Goal: Find specific page/section: Find specific page/section

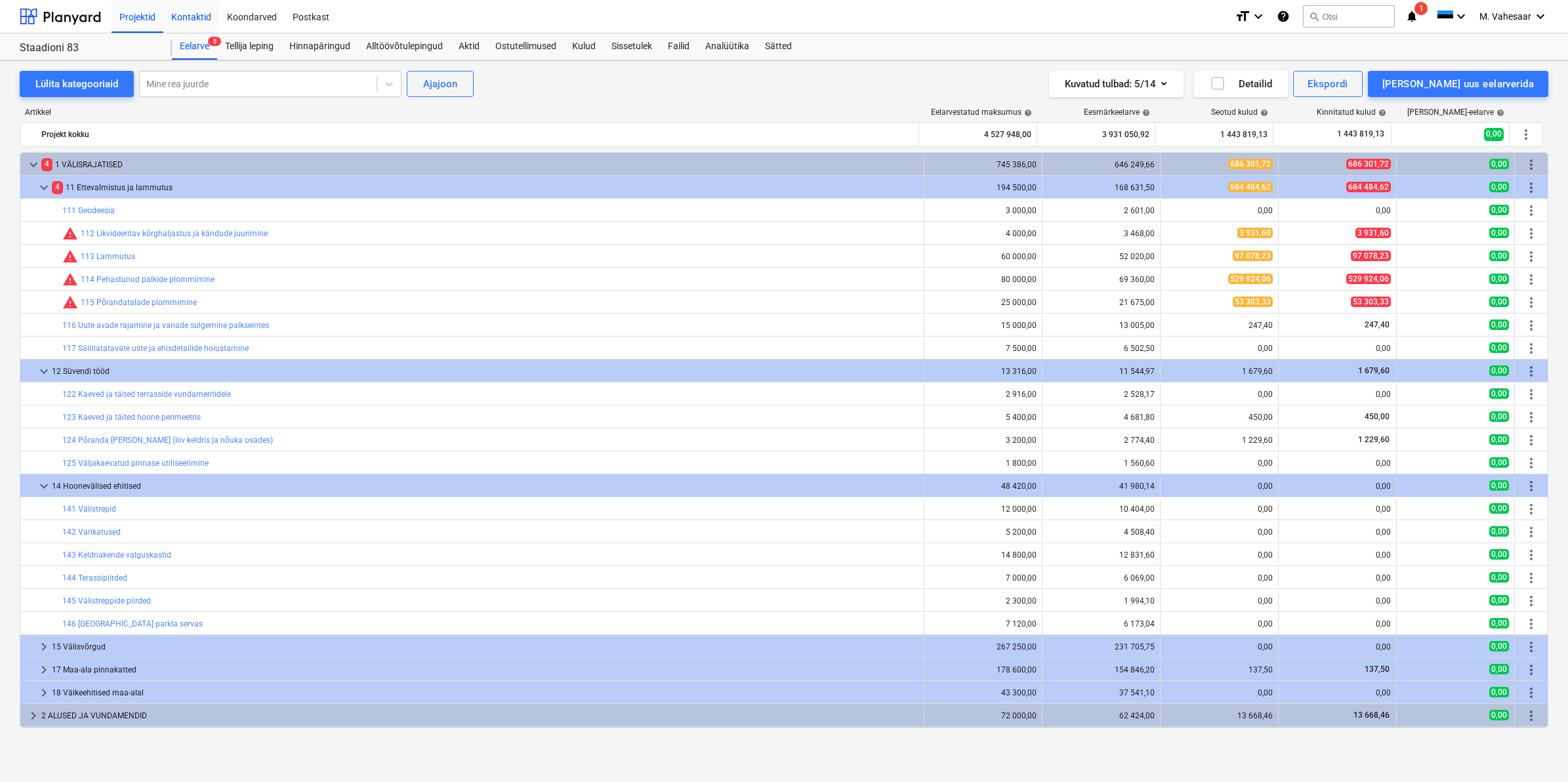
click at [180, 8] on div "Kontaktid" at bounding box center [191, 16] width 56 height 34
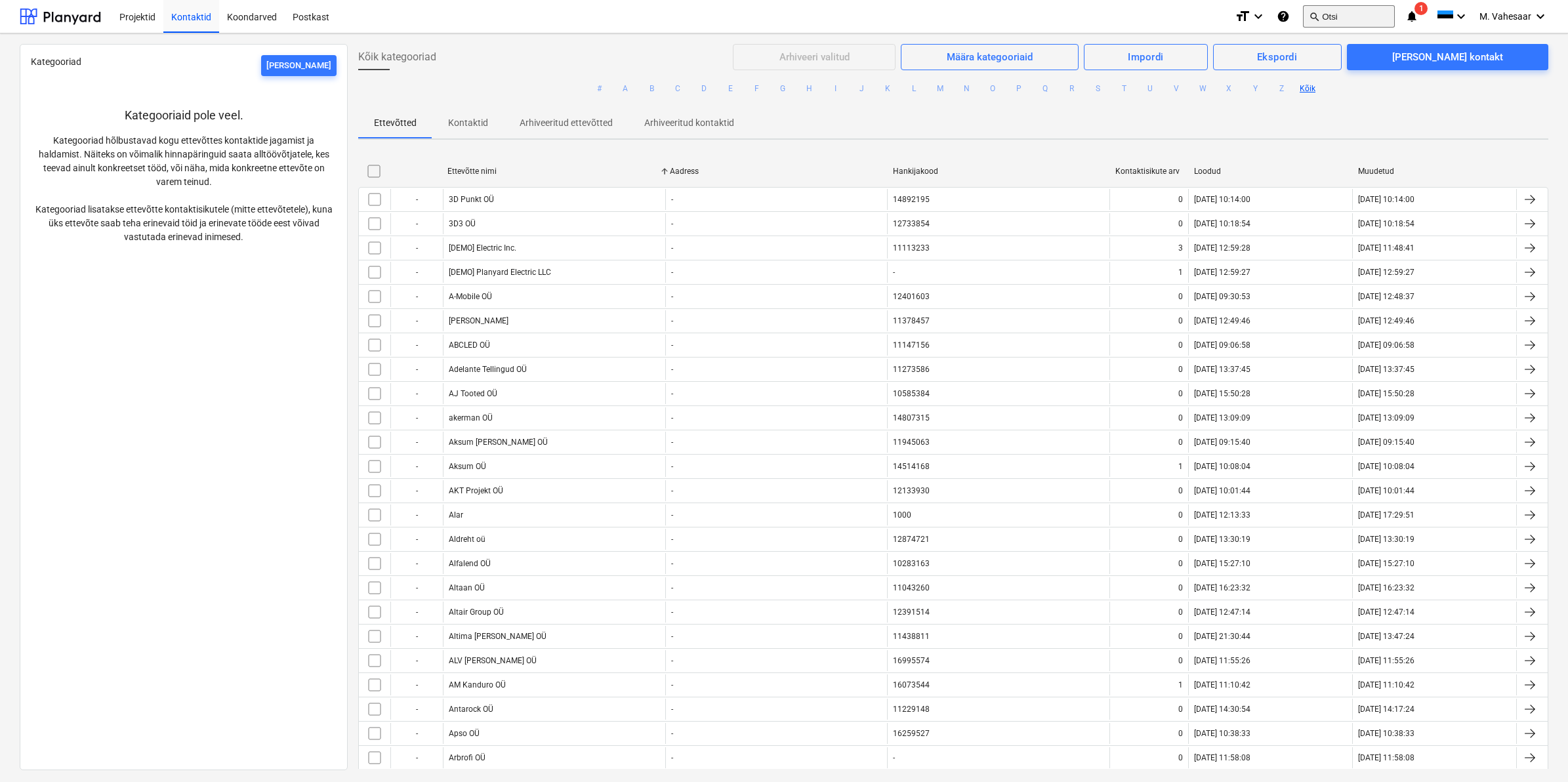
click at [1337, 16] on button "search Otsi" at bounding box center [1348, 16] width 92 height 22
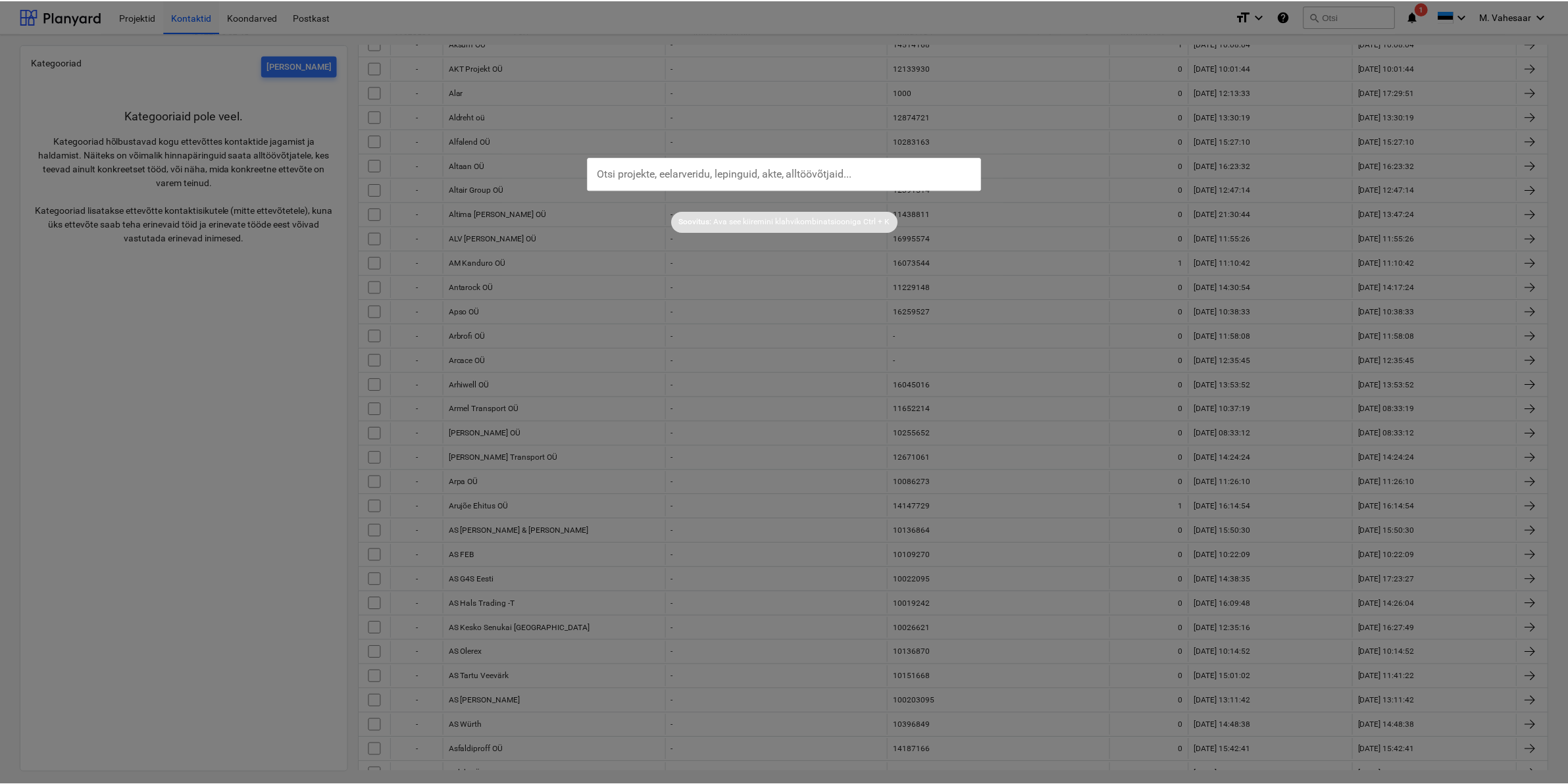
scroll to position [753, 0]
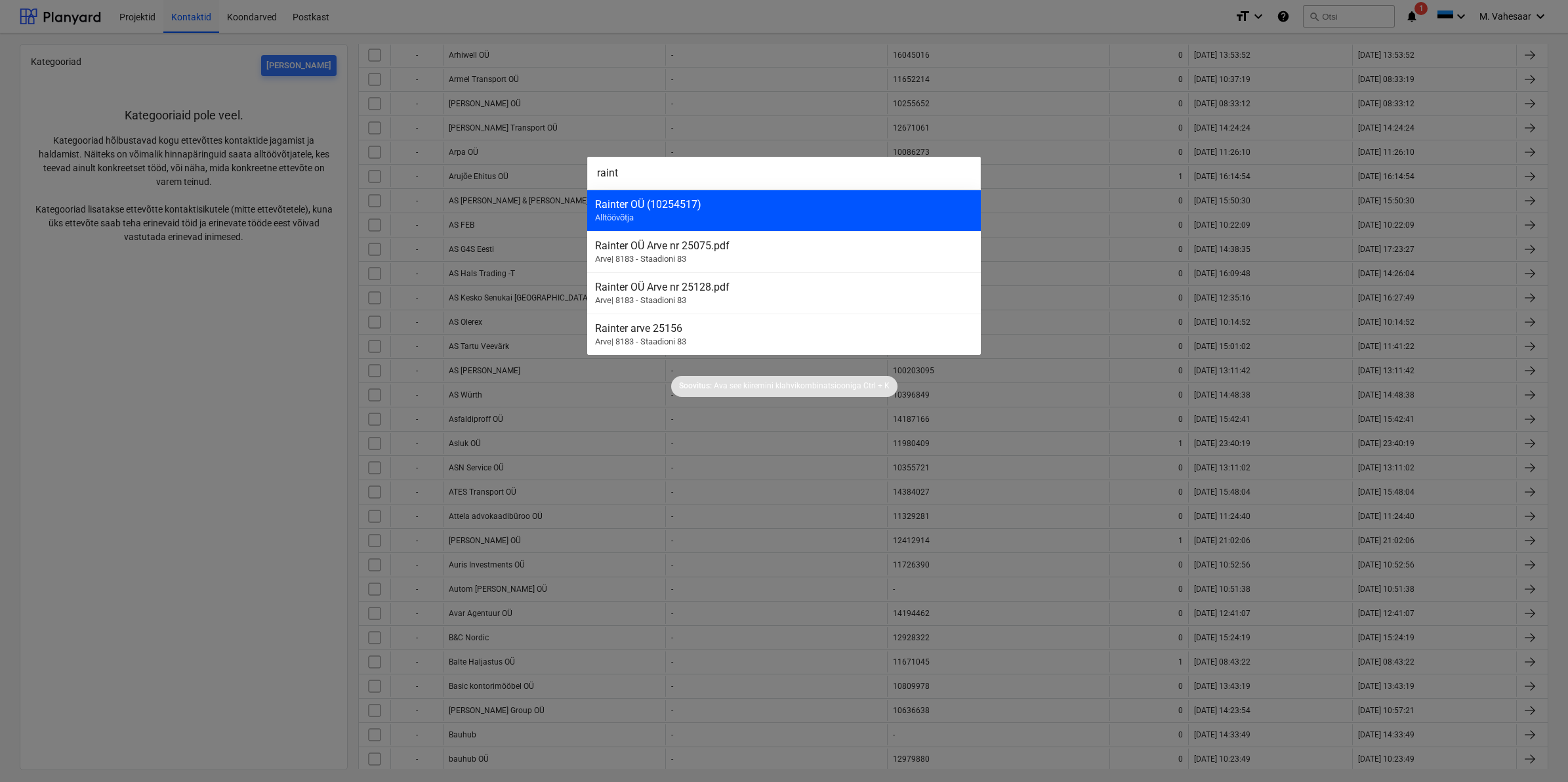
type input "raint"
click at [625, 211] on div "Rainter OÜ (10254517) Alltöövõtja" at bounding box center [784, 210] width 394 height 42
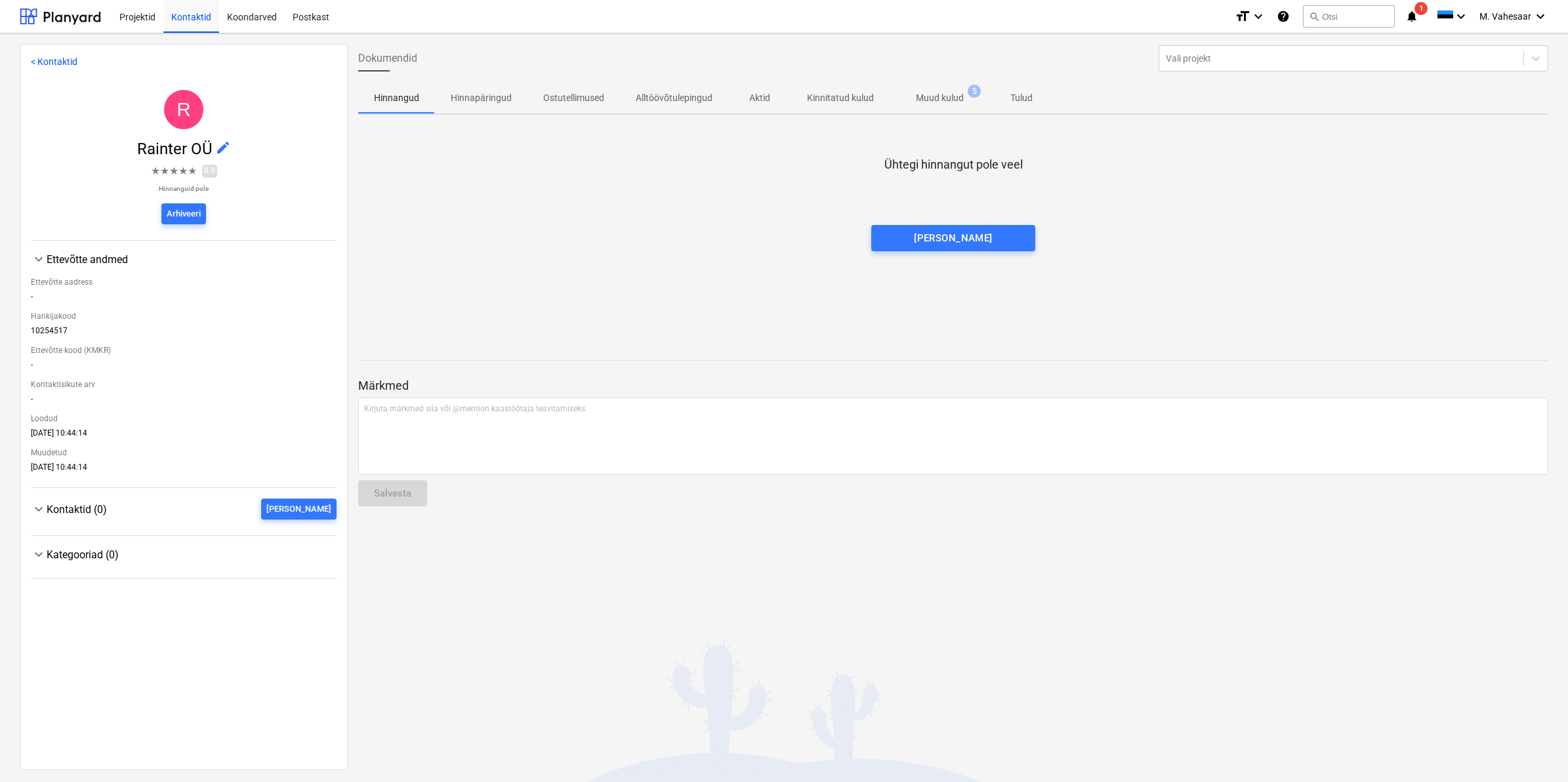
click at [949, 92] on p "Muud kulud" at bounding box center [940, 99] width 48 height 14
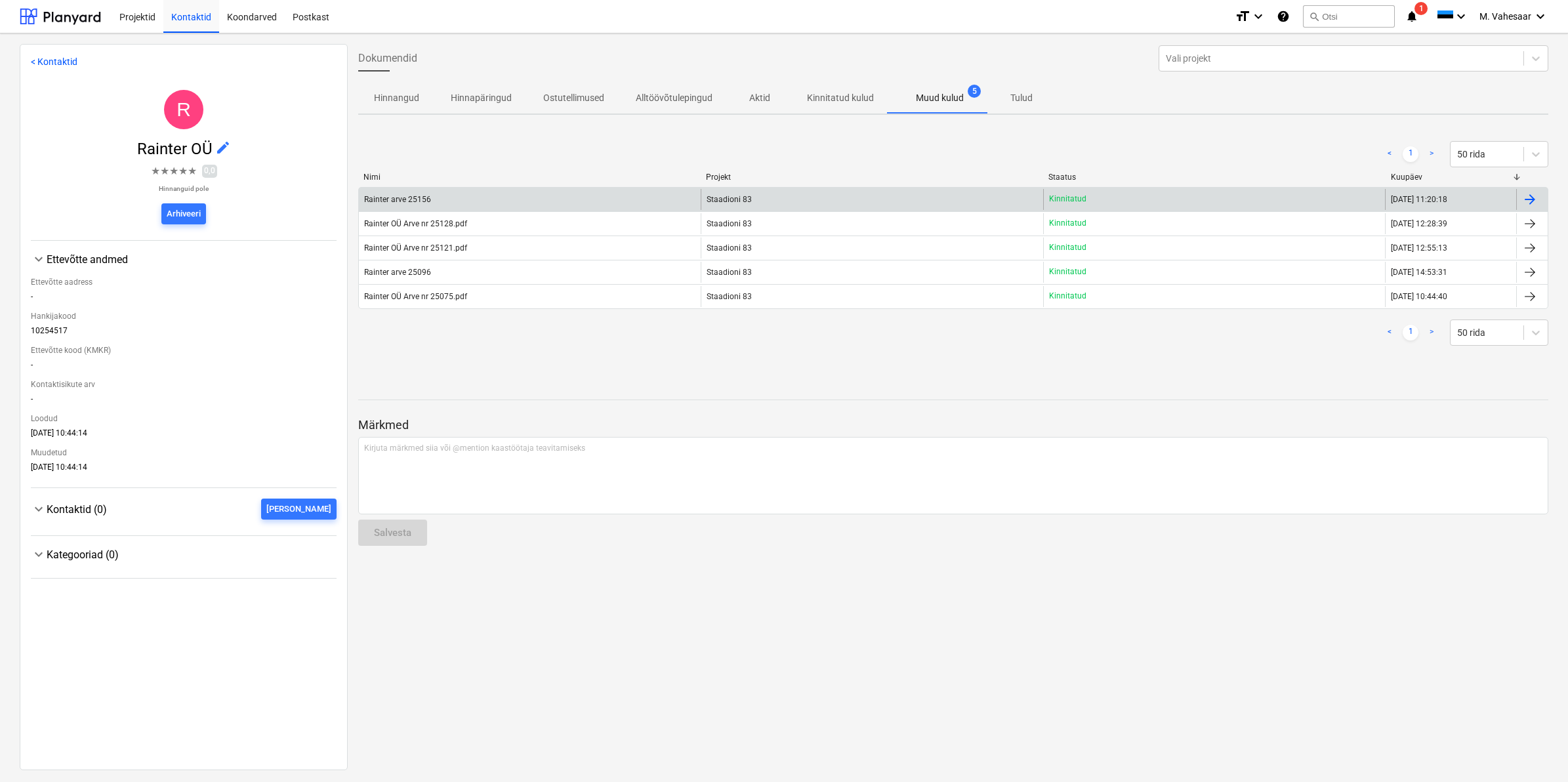
click at [1524, 199] on div at bounding box center [1530, 200] width 16 height 16
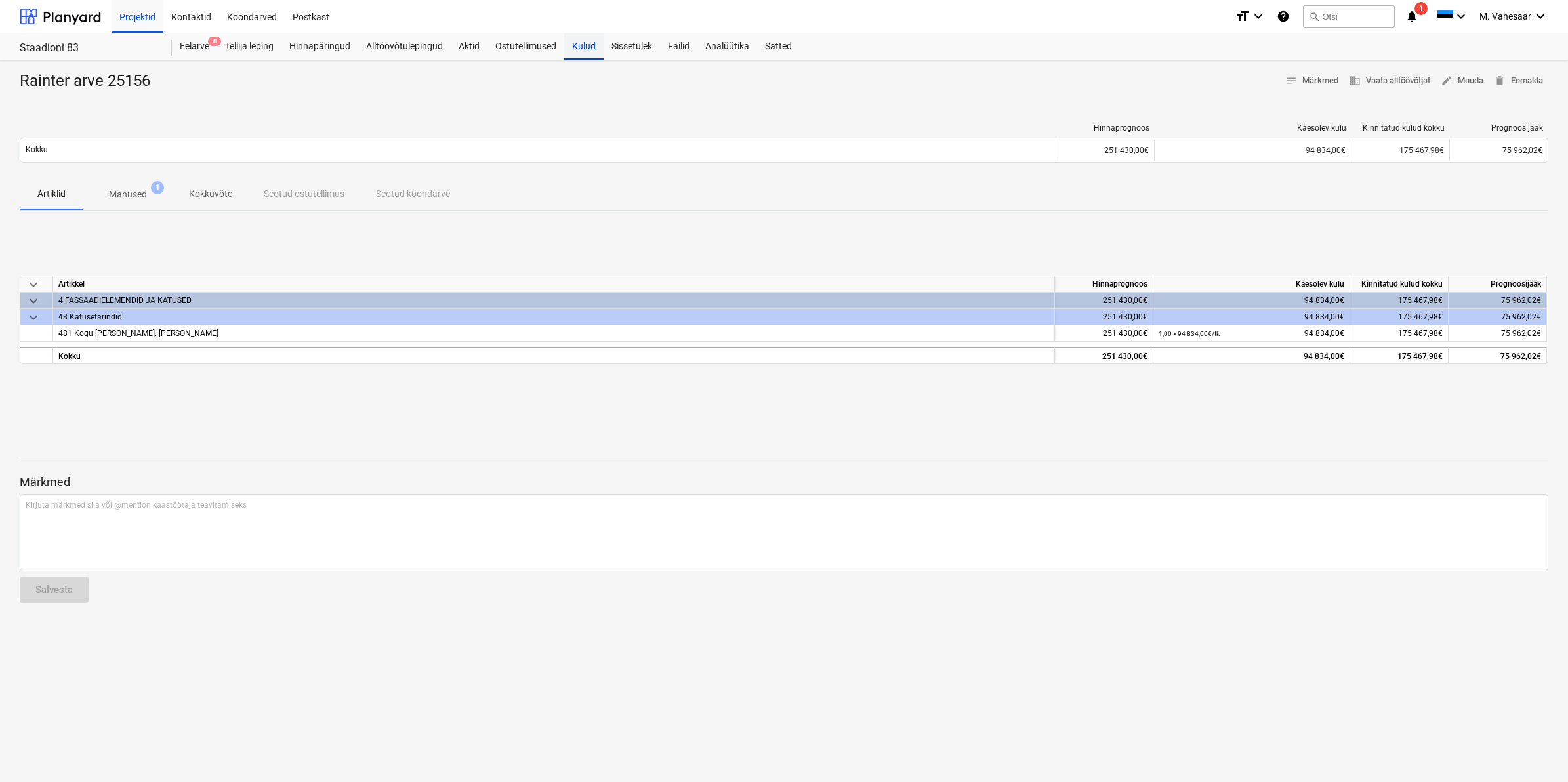
click at [588, 44] on div "Kulud" at bounding box center [584, 47] width 39 height 27
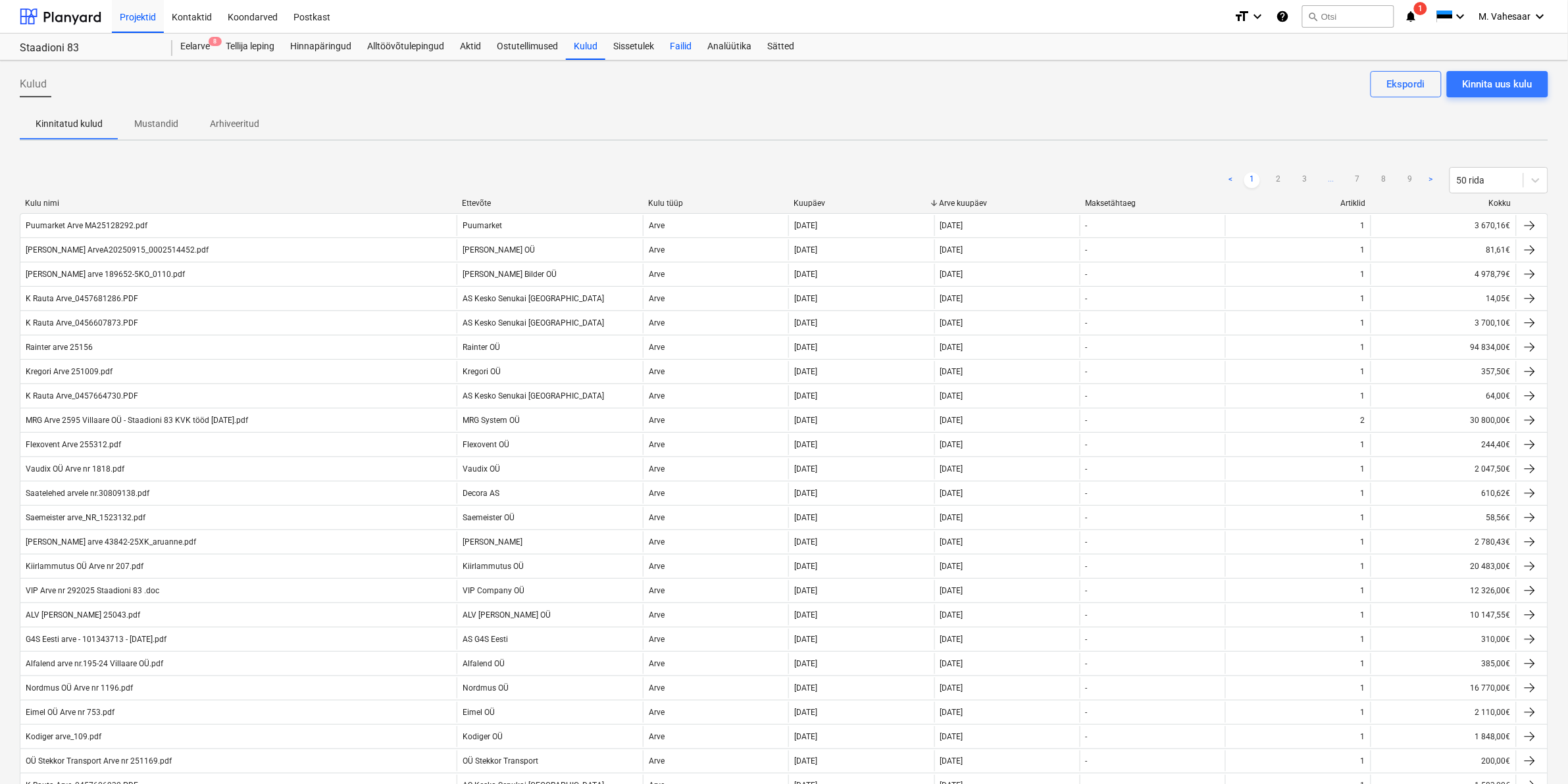
click at [673, 46] on div "Failid" at bounding box center [681, 47] width 37 height 27
